Goal: Check status

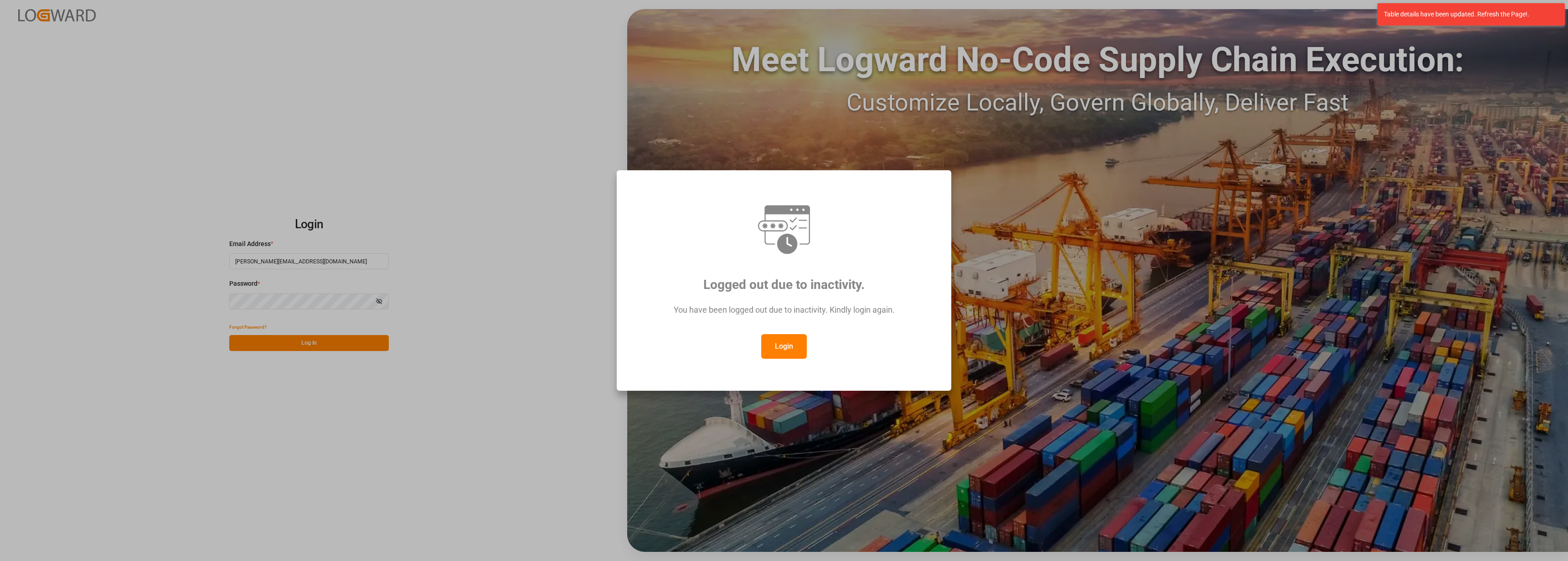
click at [799, 345] on button "Login" at bounding box center [784, 346] width 46 height 25
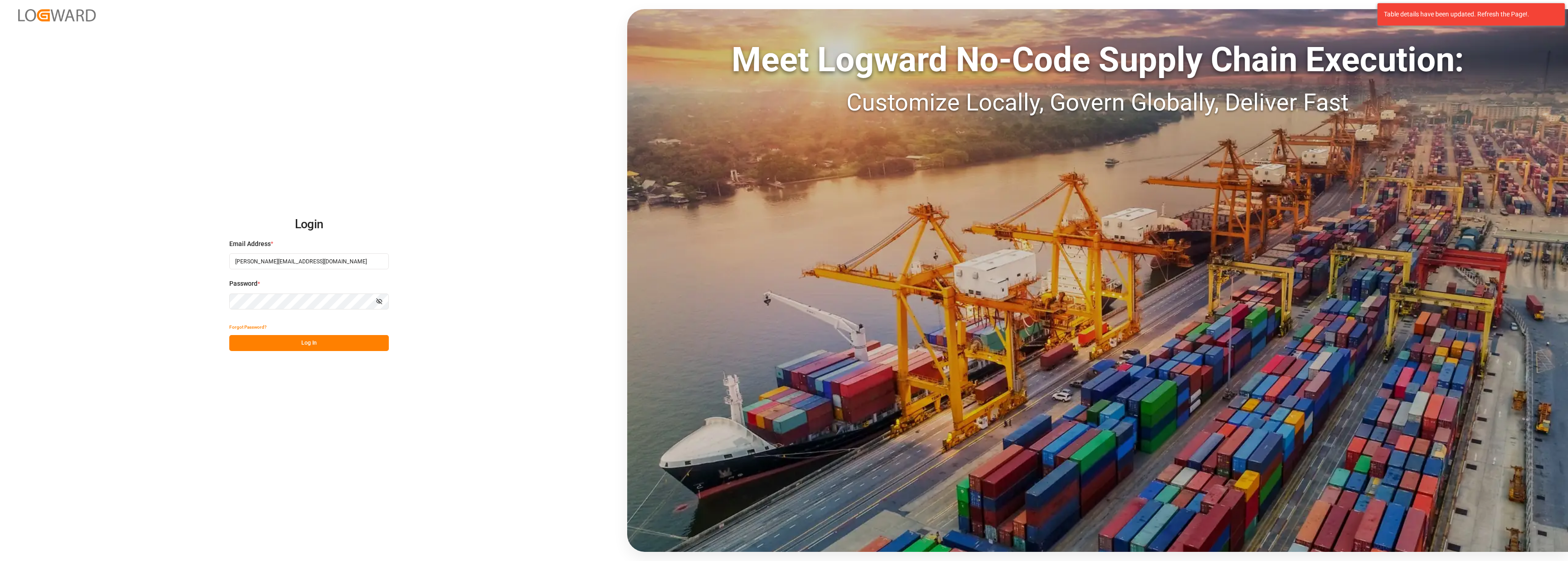
click at [304, 340] on button "Log In" at bounding box center [308, 342] width 159 height 16
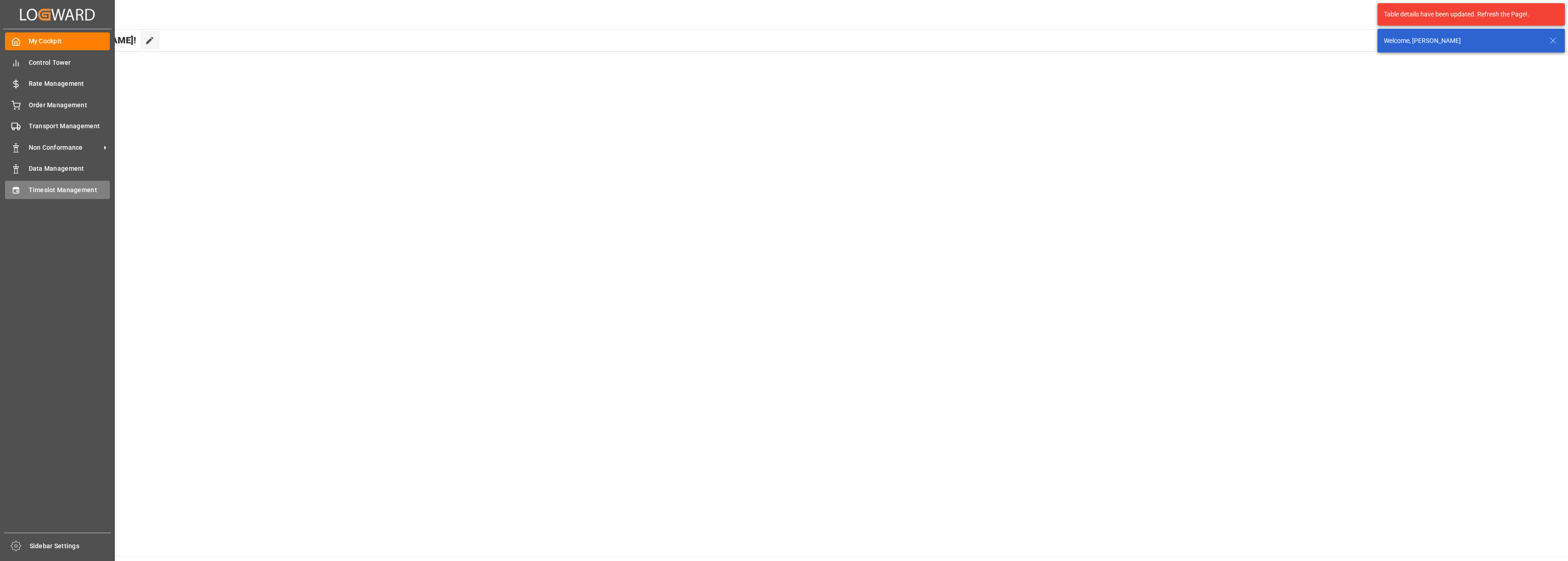
click at [17, 192] on icon at bounding box center [16, 189] width 6 height 7
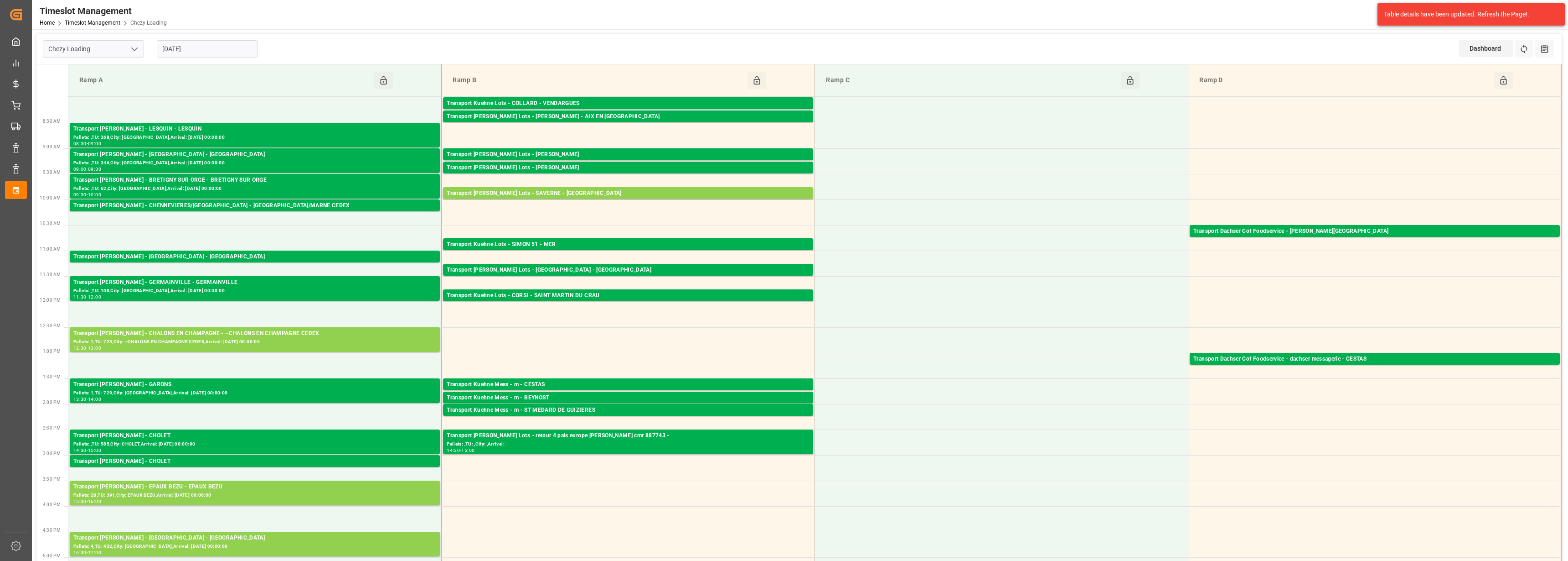
click at [184, 49] on input "[DATE]" at bounding box center [207, 49] width 101 height 17
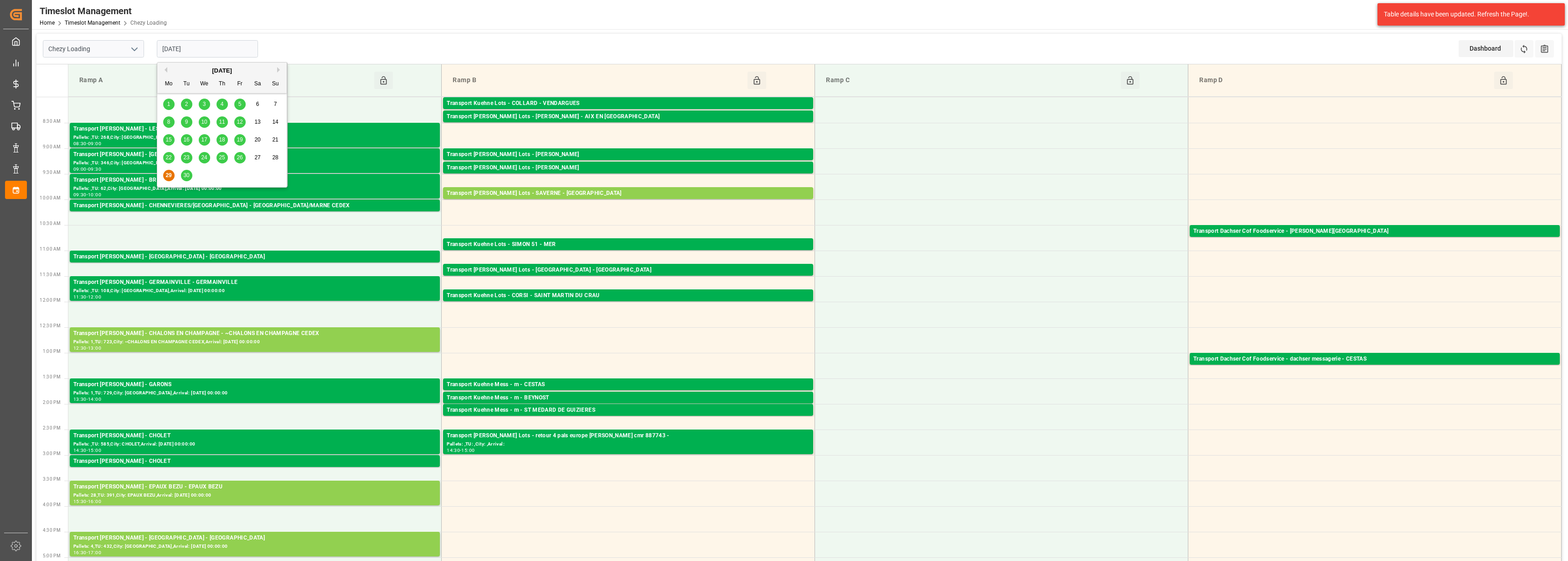
click at [189, 174] on span "30" at bounding box center [186, 175] width 6 height 7
type input "[DATE]"
